Goal: Information Seeking & Learning: Find specific fact

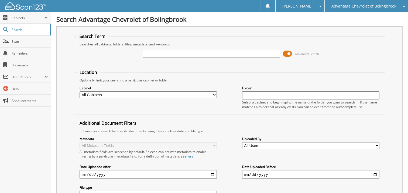
drag, startPoint x: 125, startPoint y: 94, endPoint x: 124, endPoint y: 97, distance: 3.2
click at [125, 94] on select "All Cabinets CAR DEALS PARTS SERVICE RO Needs Filing" at bounding box center [147, 95] width 137 height 7
select select "16393"
click at [79, 92] on select "All Cabinets CAR DEALS PARTS SERVICE RO Needs Filing" at bounding box center [147, 95] width 137 height 7
click at [155, 52] on input "text" at bounding box center [211, 54] width 137 height 8
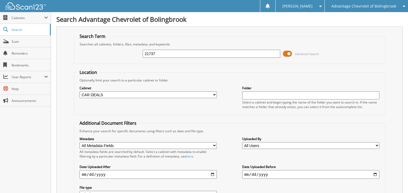
type input "21737"
click at [137, 94] on select "All Cabinets CAR DEALS PARTS SERVICE RO Needs Filing" at bounding box center [147, 95] width 137 height 7
select select
click at [79, 92] on select "All Cabinets CAR DEALS PARTS SERVICE RO Needs Filing" at bounding box center [147, 95] width 137 height 7
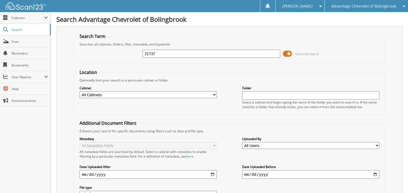
click at [222, 71] on fieldset "Location Optionally limit your search to a particular cabinet or folder Cabinet…" at bounding box center [229, 93] width 311 height 46
click at [265, 97] on input "text" at bounding box center [310, 96] width 137 height 8
click at [262, 94] on input "text" at bounding box center [310, 96] width 137 height 8
click at [253, 76] on fieldset "Location Optionally limit your search to a particular cabinet or folder Cabinet…" at bounding box center [229, 93] width 311 height 46
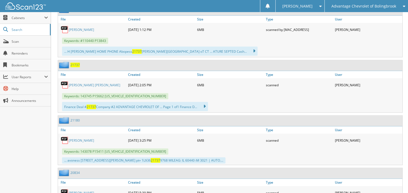
scroll to position [269, 0]
click at [204, 103] on icon at bounding box center [202, 107] width 8 height 8
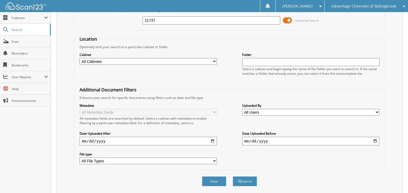
scroll to position [0, 0]
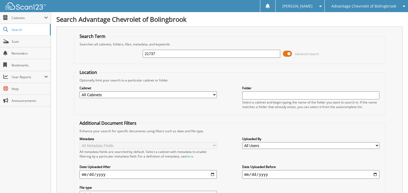
click at [254, 93] on input "text" at bounding box center [310, 96] width 137 height 8
type input "[PERSON_NAME]"
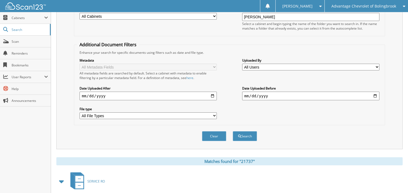
scroll to position [27, 0]
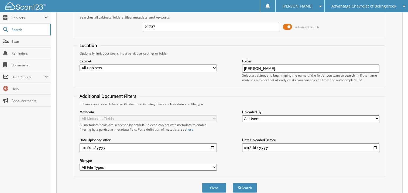
click at [266, 70] on input "EMILIE" at bounding box center [310, 69] width 137 height 8
click at [288, 27] on span at bounding box center [287, 27] width 9 height 8
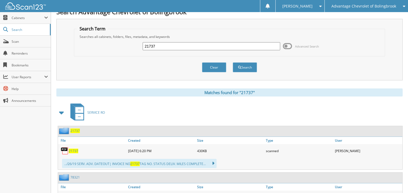
scroll to position [0, 0]
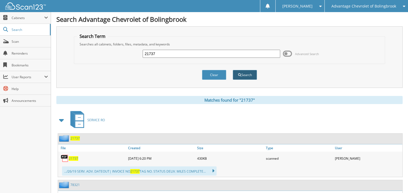
click at [242, 72] on button "Search" at bounding box center [245, 75] width 24 height 10
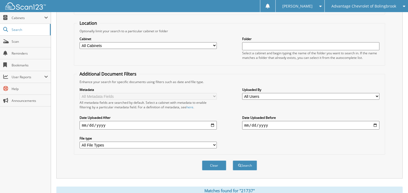
scroll to position [108, 0]
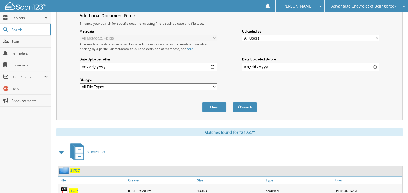
click at [63, 149] on span at bounding box center [62, 153] width 8 height 10
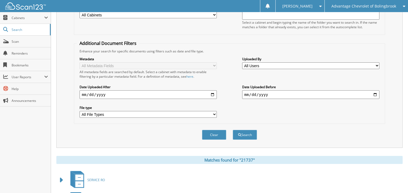
scroll to position [81, 0]
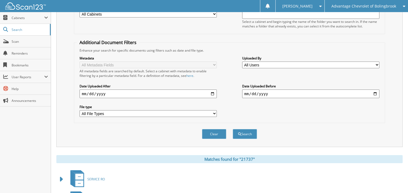
click at [119, 112] on select "All File Types CAB DOCX JPG PDF WEBP WMV XLS" at bounding box center [147, 113] width 137 height 7
click at [116, 110] on select "All File Types CAB DOCX JPG PDF WEBP WMV XLS" at bounding box center [147, 113] width 137 height 7
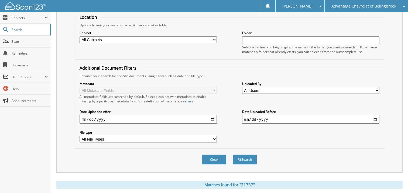
scroll to position [0, 0]
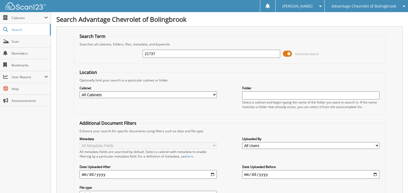
click at [129, 88] on label "Cabinet" at bounding box center [147, 88] width 137 height 5
click at [116, 93] on select "All Cabinets CAR DEALS PARTS SERVICE RO Needs Filing" at bounding box center [147, 95] width 137 height 7
select select "16393"
click at [79, 92] on select "All Cabinets CAR DEALS PARTS SERVICE RO Needs Filing" at bounding box center [147, 95] width 137 height 7
click at [211, 57] on input "21737" at bounding box center [211, 54] width 137 height 8
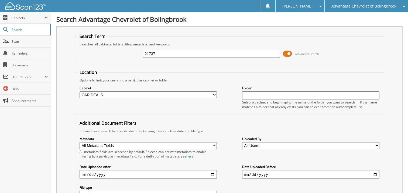
click at [373, 9] on div "Advantage Chevrolet of Bolingbrook" at bounding box center [366, 6] width 78 height 12
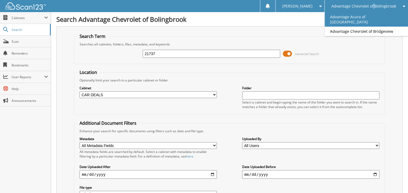
click at [366, 18] on link "Advantage Acura of [GEOGRAPHIC_DATA]" at bounding box center [365, 19] width 83 height 15
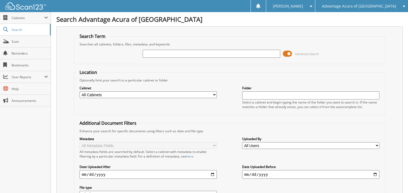
click at [207, 53] on input "text" at bounding box center [211, 54] width 137 height 8
type input "21737"
drag, startPoint x: 0, startPoint y: 0, endPoint x: 89, endPoint y: 95, distance: 130.4
click at [89, 95] on select "All Cabinets CAR DEALS PARTS SERVICE RO WE OWE Needs Filing" at bounding box center [147, 95] width 137 height 7
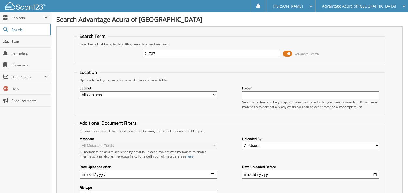
select select "36343"
click at [79, 92] on select "All Cabinets CAR DEALS PARTS SERVICE RO WE OWE Needs Filing" at bounding box center [147, 95] width 137 height 7
click at [207, 32] on div "Search Term Searches all cabinets, folders, files, metadata, and keywords 21737…" at bounding box center [229, 127] width 346 height 202
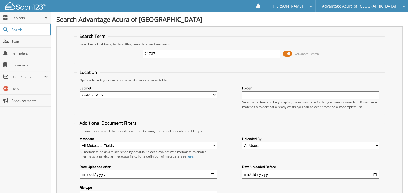
click at [393, 1] on div "Advantage Acura of [GEOGRAPHIC_DATA]" at bounding box center [361, 6] width 87 height 12
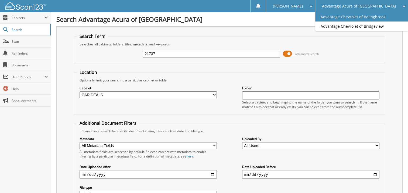
click at [376, 21] on link "Advantage Chevrolet of Bolingbrook" at bounding box center [361, 16] width 93 height 9
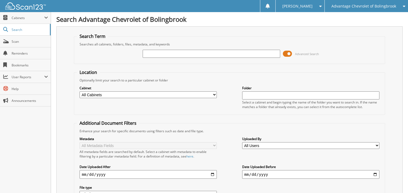
click at [186, 47] on div "Advanced Search" at bounding box center [229, 54] width 305 height 15
click at [183, 53] on input "text" at bounding box center [211, 54] width 137 height 8
type input "22052"
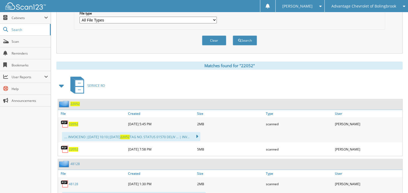
scroll to position [189, 0]
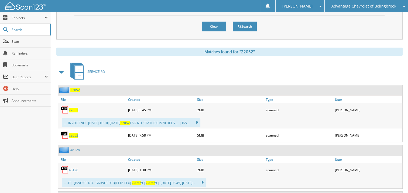
click at [61, 68] on span at bounding box center [62, 72] width 8 height 10
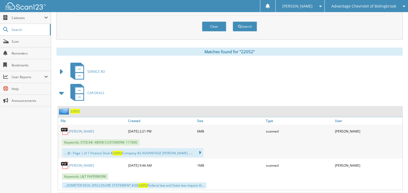
scroll to position [216, 0]
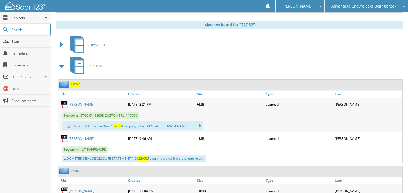
click at [82, 137] on link "CLAUDIA RODELA" at bounding box center [81, 139] width 25 height 5
click at [68, 100] on img at bounding box center [65, 104] width 8 height 8
click at [87, 102] on link "CLAUDIA RODELA" at bounding box center [81, 104] width 25 height 5
click at [22, 47] on link "Scan" at bounding box center [25, 42] width 51 height 12
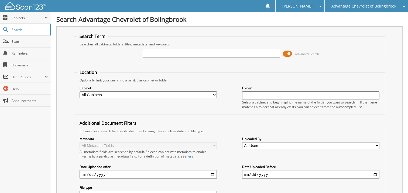
click at [163, 54] on input "text" at bounding box center [211, 54] width 137 height 8
type input "22010"
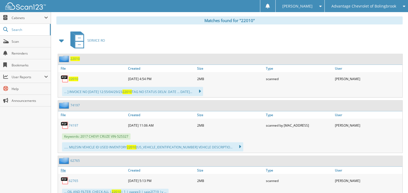
scroll to position [189, 0]
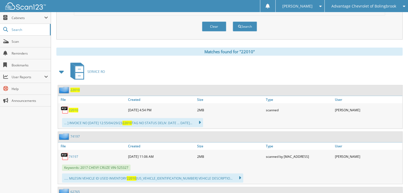
click at [63, 67] on span at bounding box center [62, 72] width 8 height 10
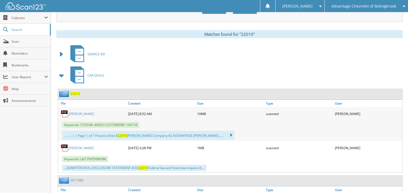
scroll to position [216, 0]
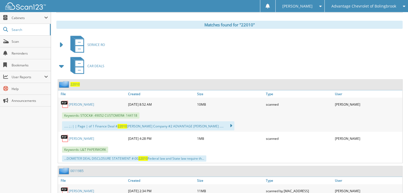
click at [76, 102] on link "[PERSON_NAME]" at bounding box center [81, 104] width 25 height 5
click at [86, 137] on link "[PERSON_NAME]" at bounding box center [81, 139] width 25 height 5
click at [84, 137] on link "[PERSON_NAME]" at bounding box center [81, 139] width 25 height 5
